Goal: Task Accomplishment & Management: Use online tool/utility

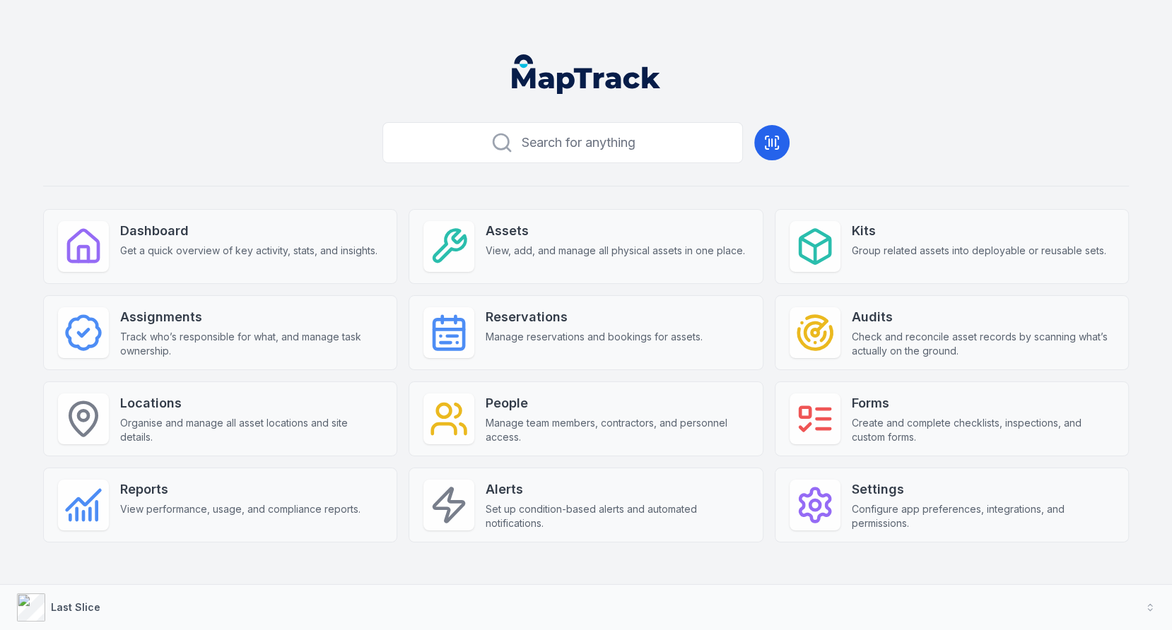
click at [226, 89] on header at bounding box center [586, 79] width 1138 height 73
click at [177, 600] on button "Last Slice" at bounding box center [586, 607] width 1172 height 45
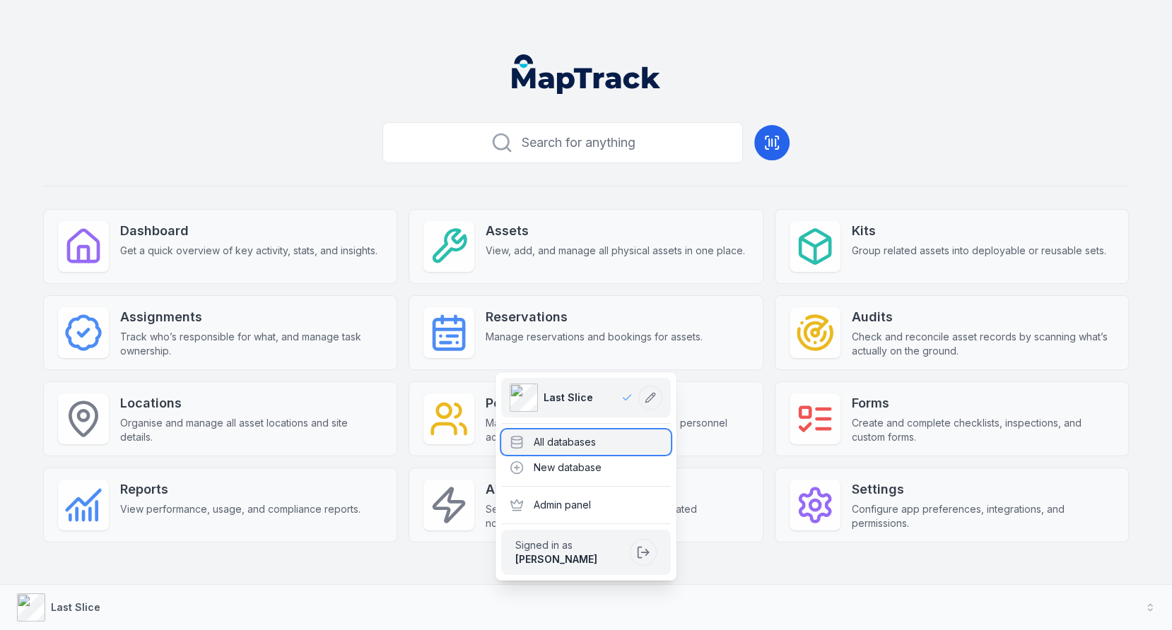
click at [520, 441] on icon at bounding box center [516, 442] width 14 height 14
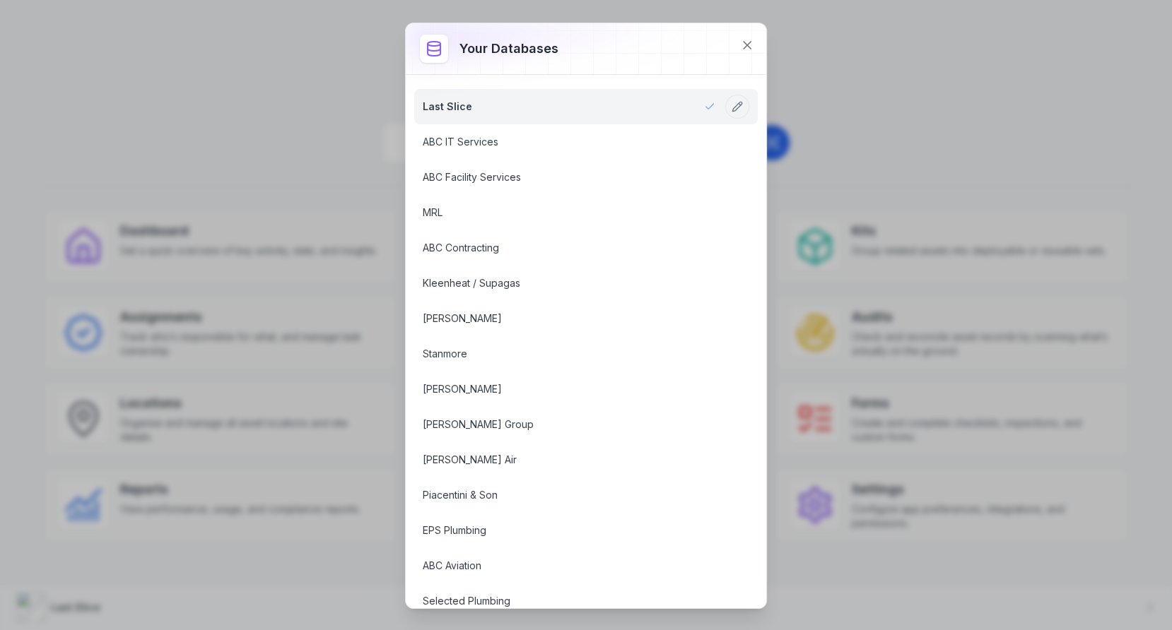
click at [370, 85] on div "Your databases Last Slice ABC IT Services ABC Facility Services MRL ABC Contrac…" at bounding box center [586, 315] width 1172 height 630
click at [743, 48] on icon at bounding box center [746, 45] width 7 height 7
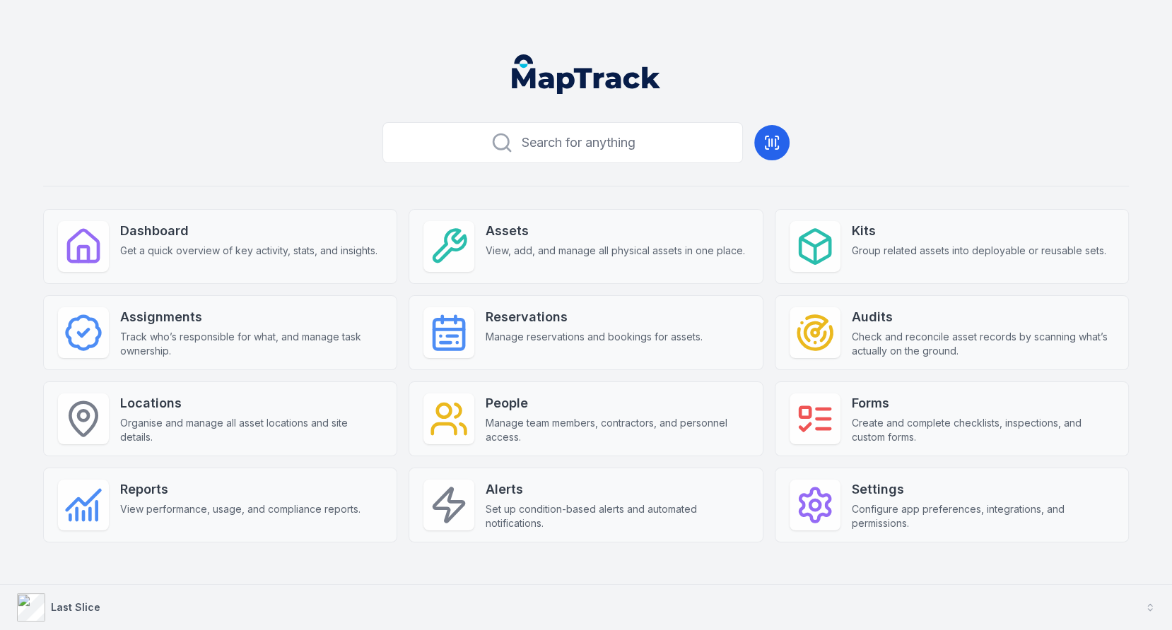
click at [81, 614] on div "Last Slice" at bounding box center [75, 608] width 49 height 14
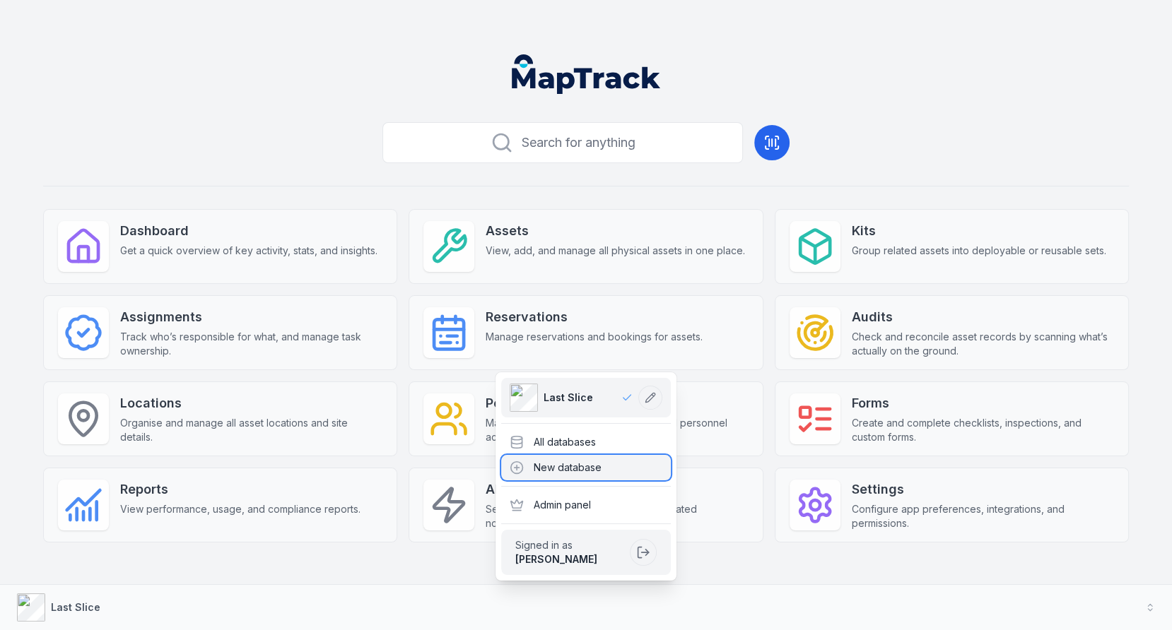
click at [541, 457] on div "New database" at bounding box center [586, 467] width 170 height 25
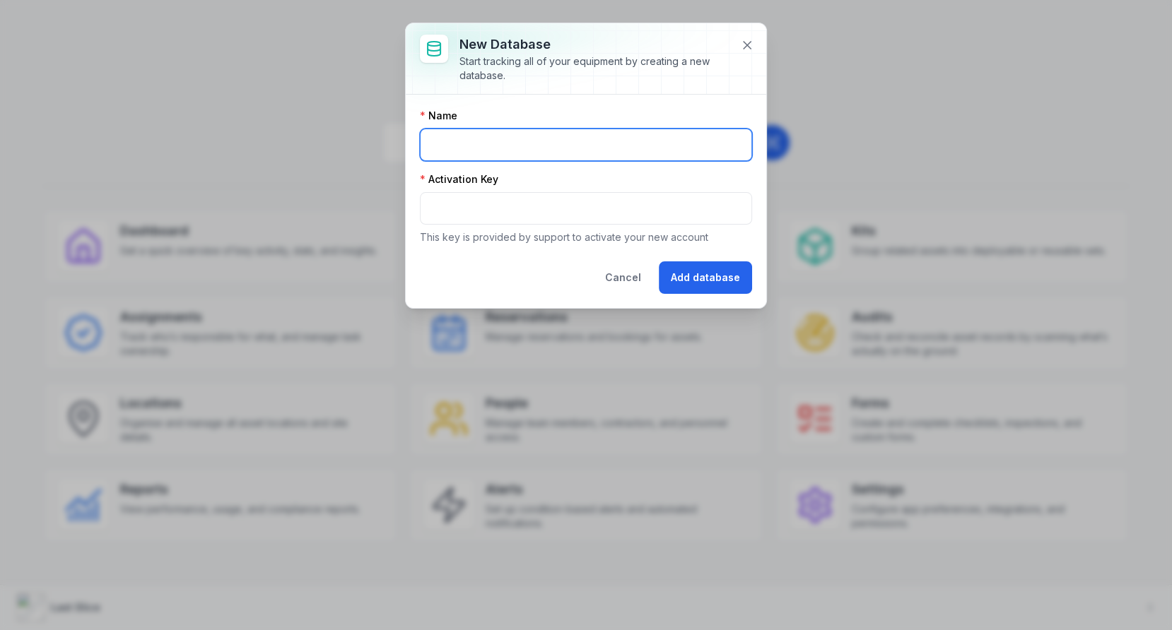
click at [567, 159] on form "Name Activation Key This key is provided by support to activate your new accoun…" at bounding box center [586, 201] width 332 height 185
type input "****"
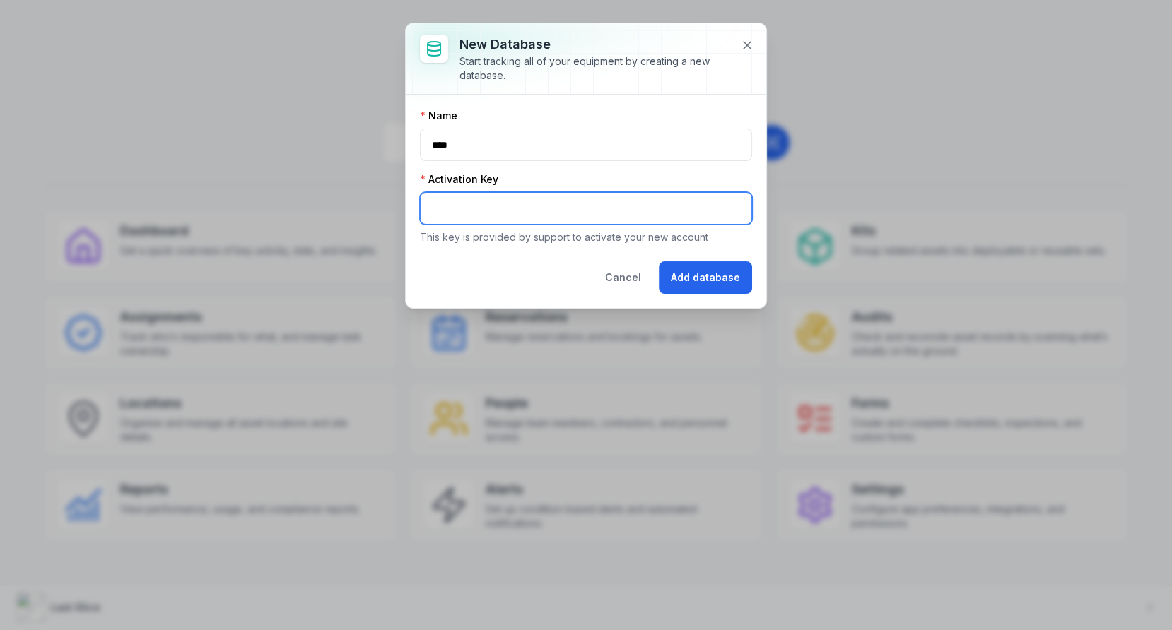
click at [500, 223] on input "text" at bounding box center [586, 208] width 332 height 33
type input "********"
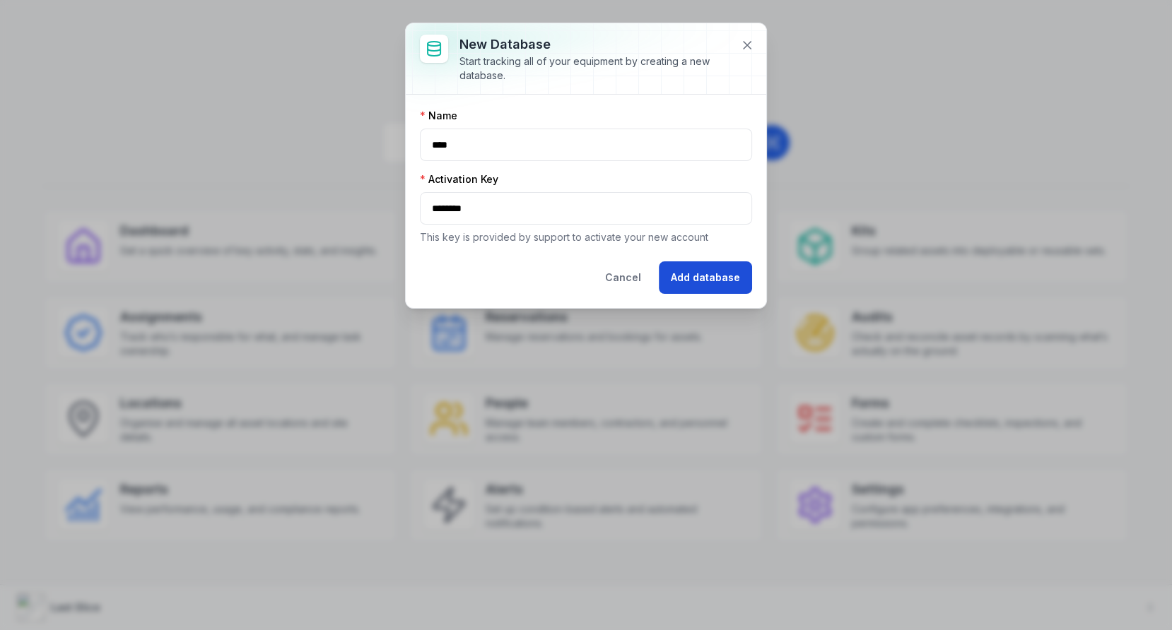
click at [695, 270] on button "Add database" at bounding box center [705, 277] width 93 height 33
